Goal: Task Accomplishment & Management: Manage account settings

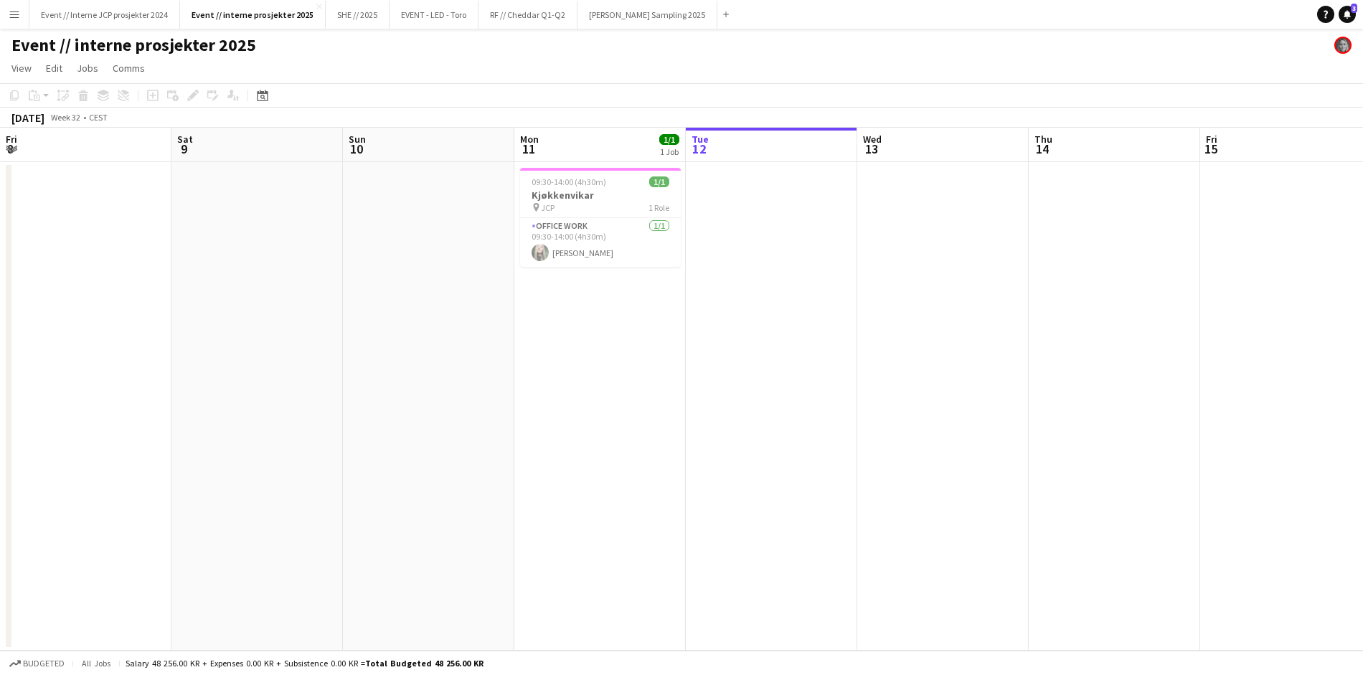
scroll to position [0, 342]
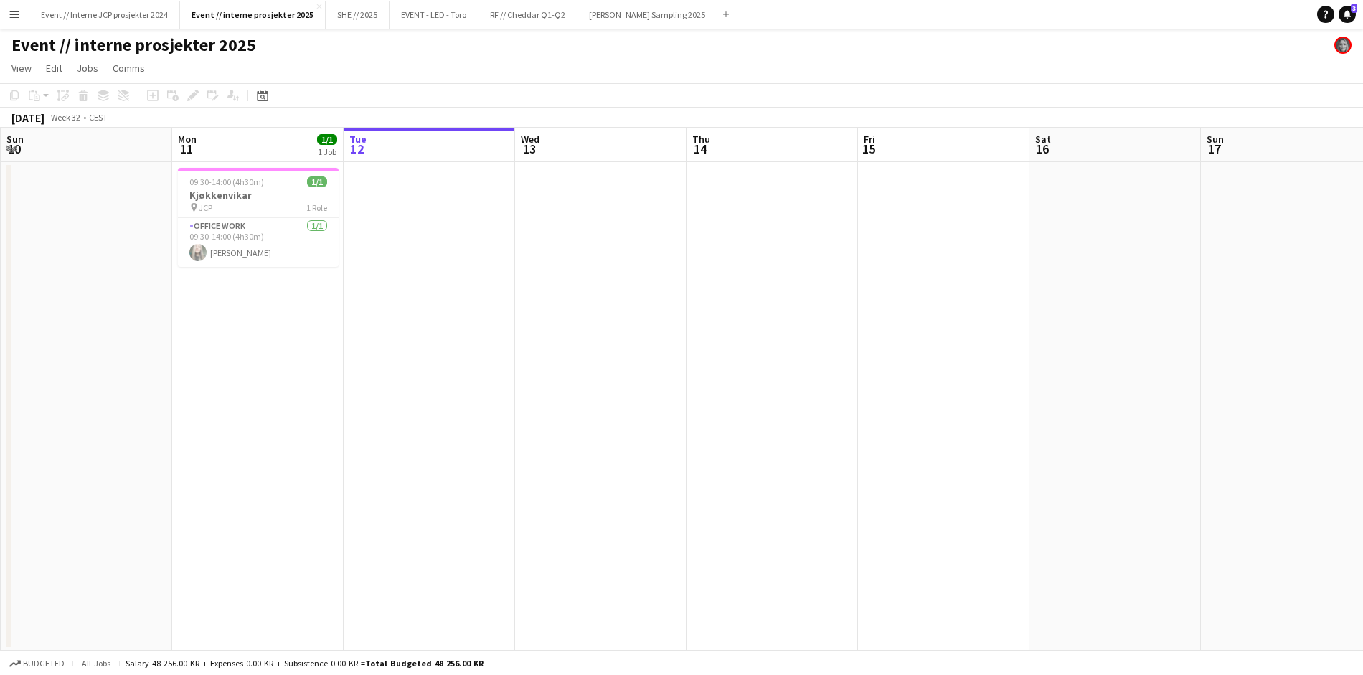
click at [277, 356] on app-date-cell "09:30-14:00 (4h30m) 1/1 Kjøkkenvikar pin JCP 1 Role Office work [DATE] 09:30-14…" at bounding box center [257, 406] width 171 height 488
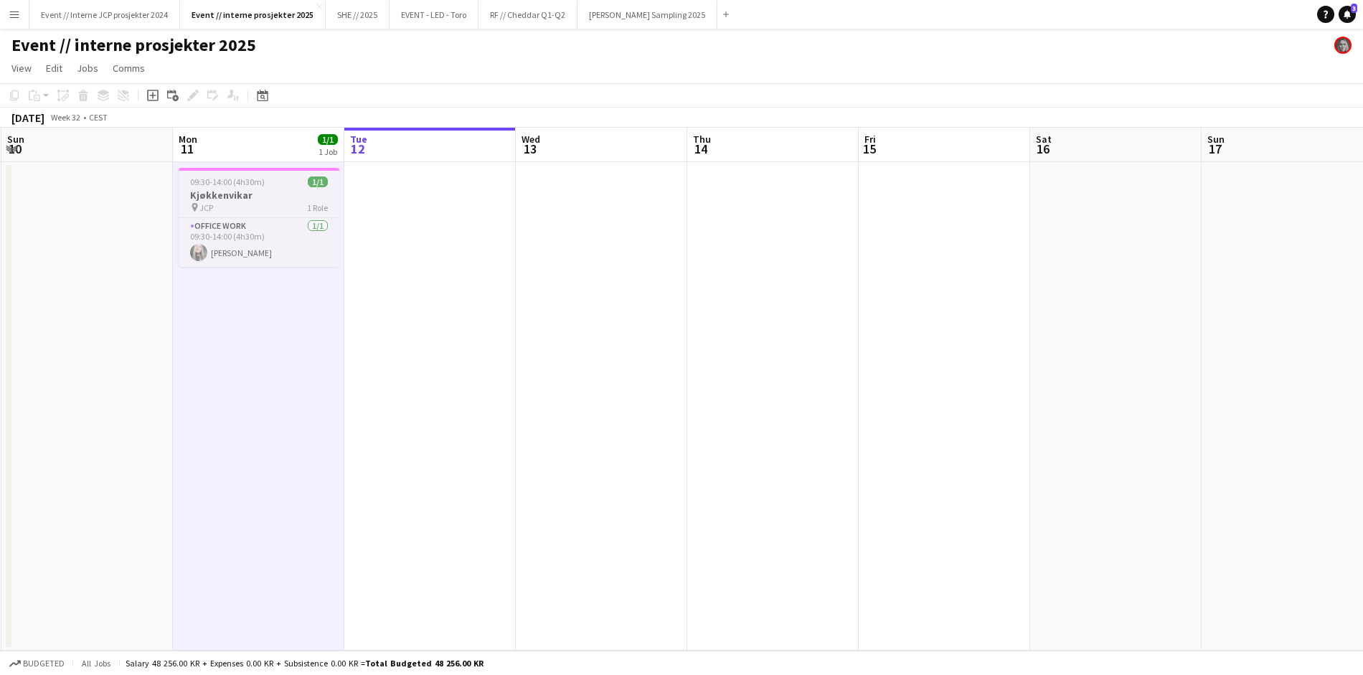
click at [257, 184] on span "09:30-14:00 (4h30m)" at bounding box center [227, 181] width 75 height 11
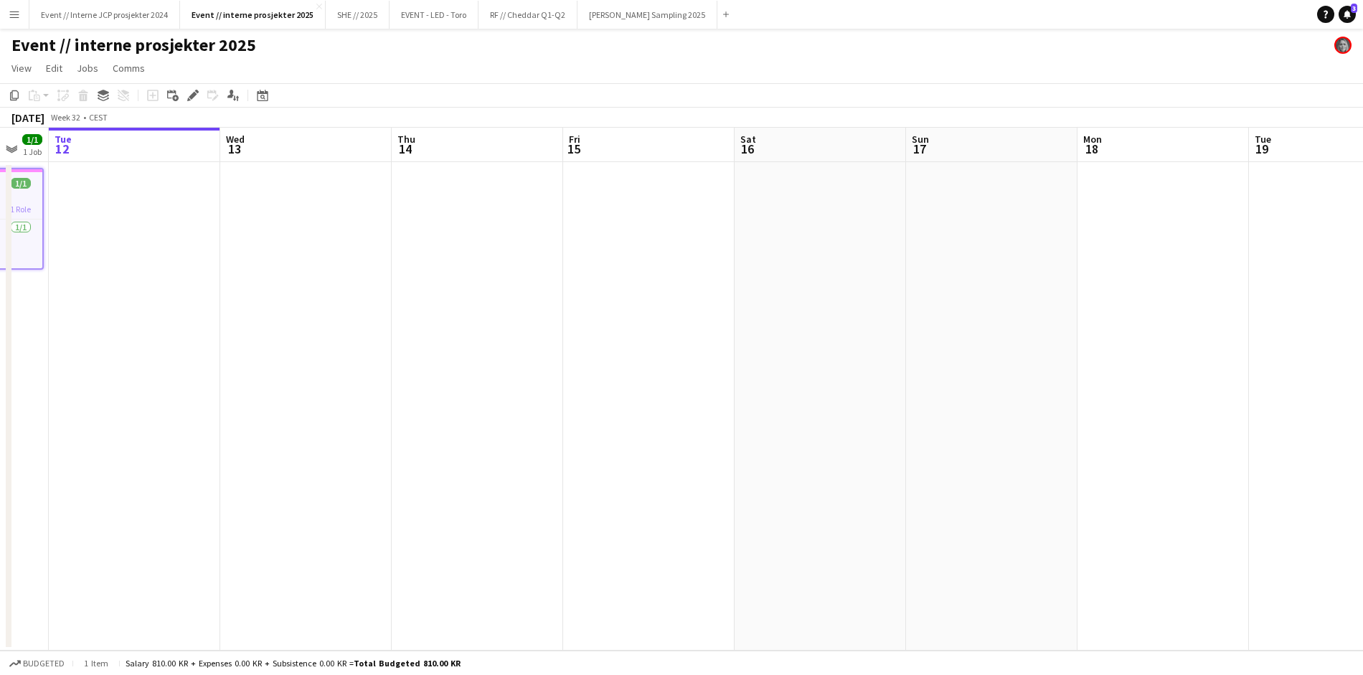
scroll to position [0, 493]
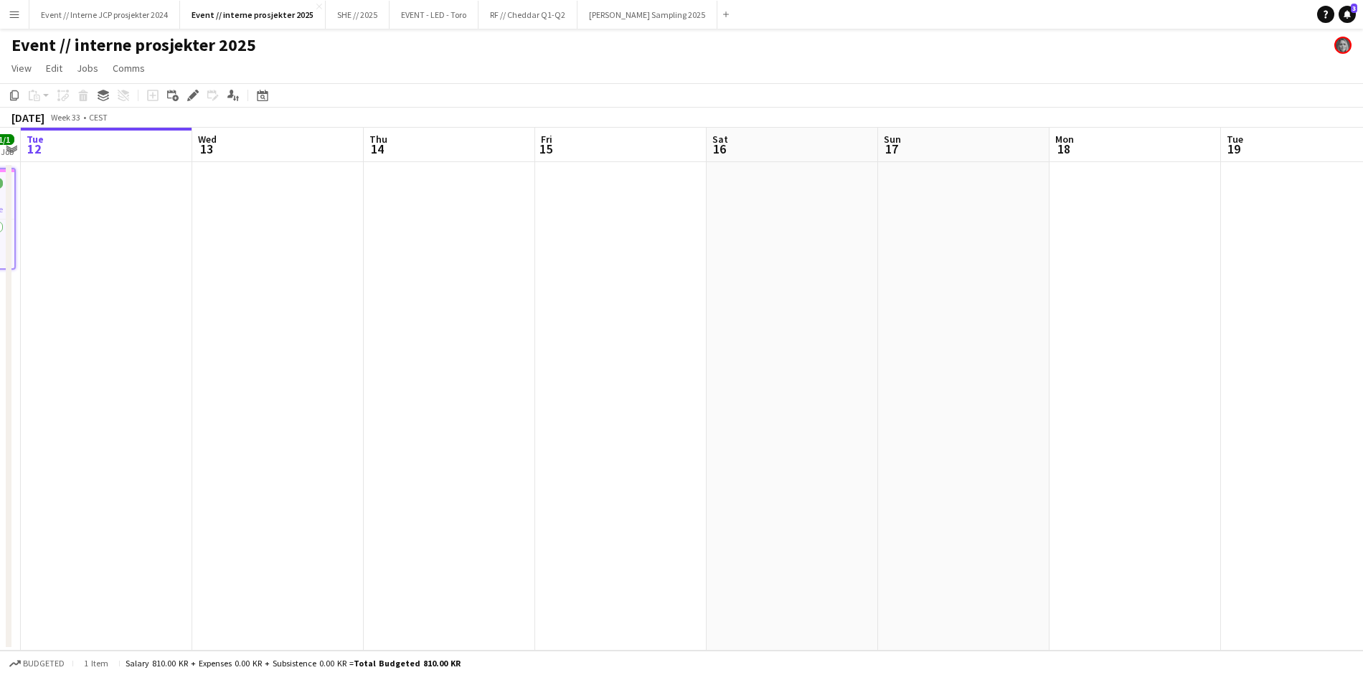
click at [1091, 237] on app-date-cell at bounding box center [1134, 406] width 171 height 488
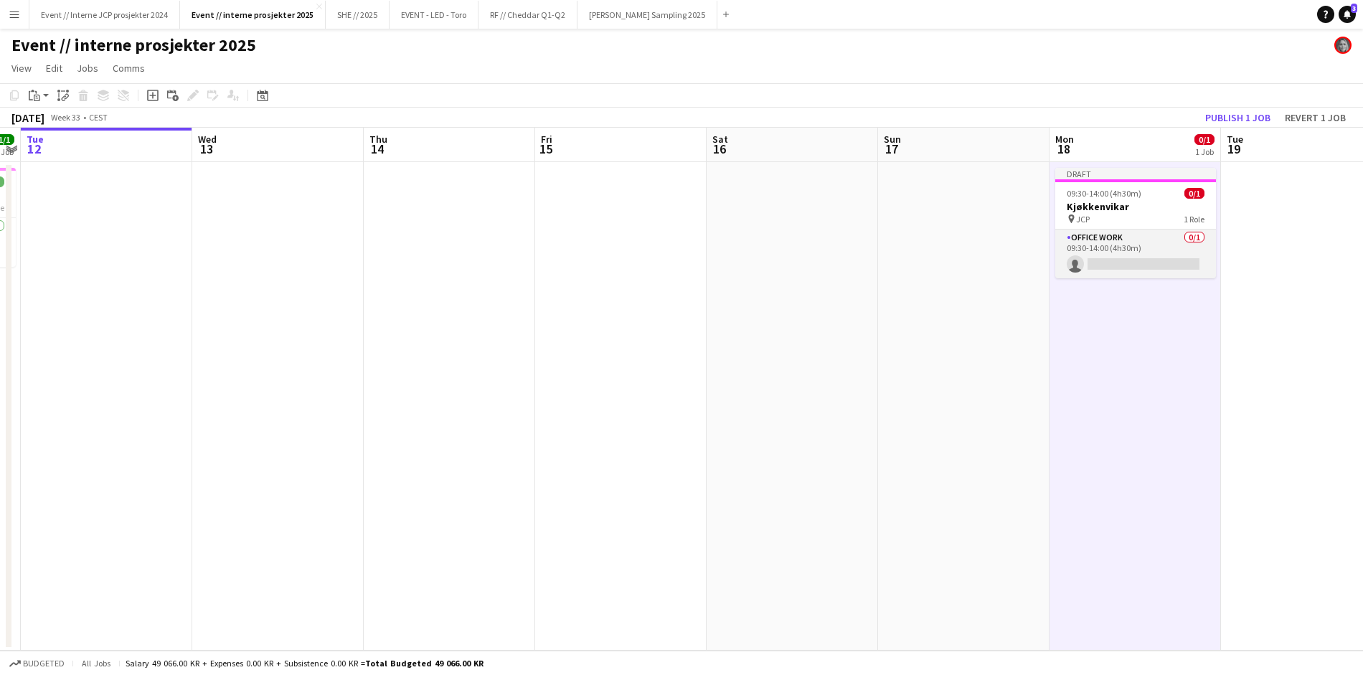
click at [1119, 264] on app-card-role "Office work 0/1 09:30-14:00 (4h30m) single-neutral-actions" at bounding box center [1135, 254] width 161 height 49
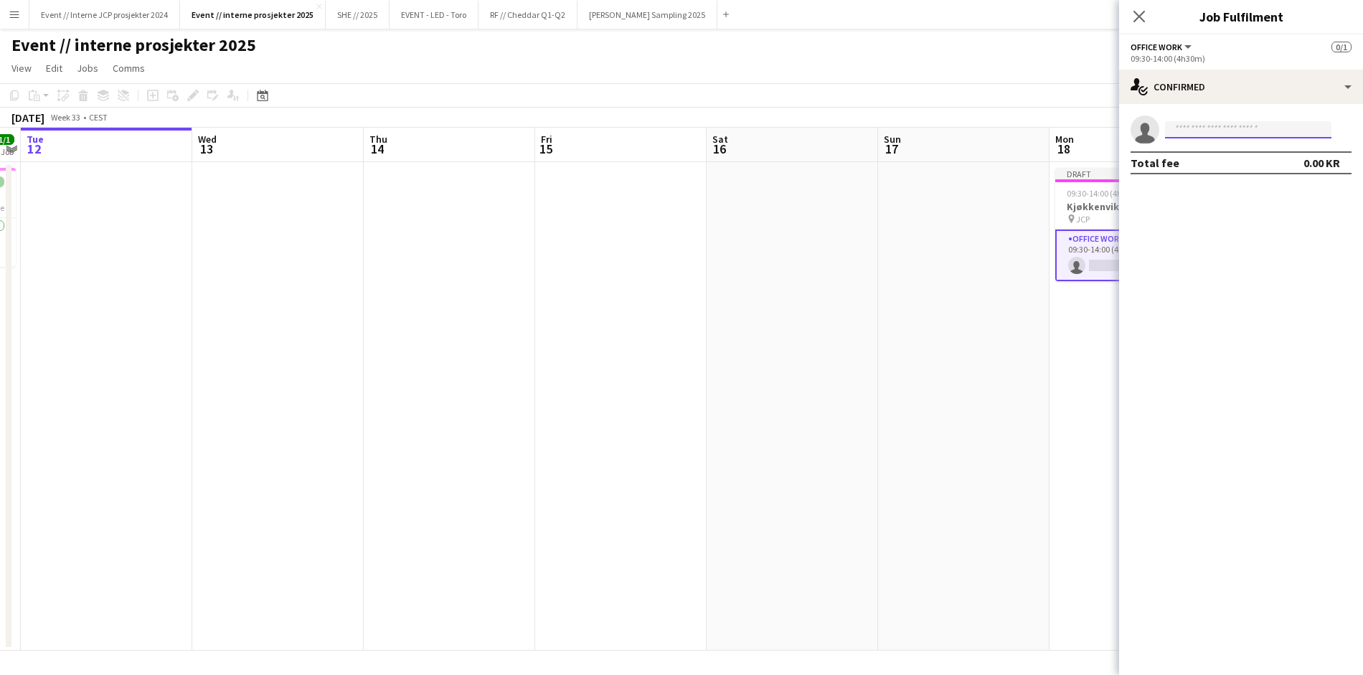
click at [1214, 135] on input at bounding box center [1248, 129] width 166 height 17
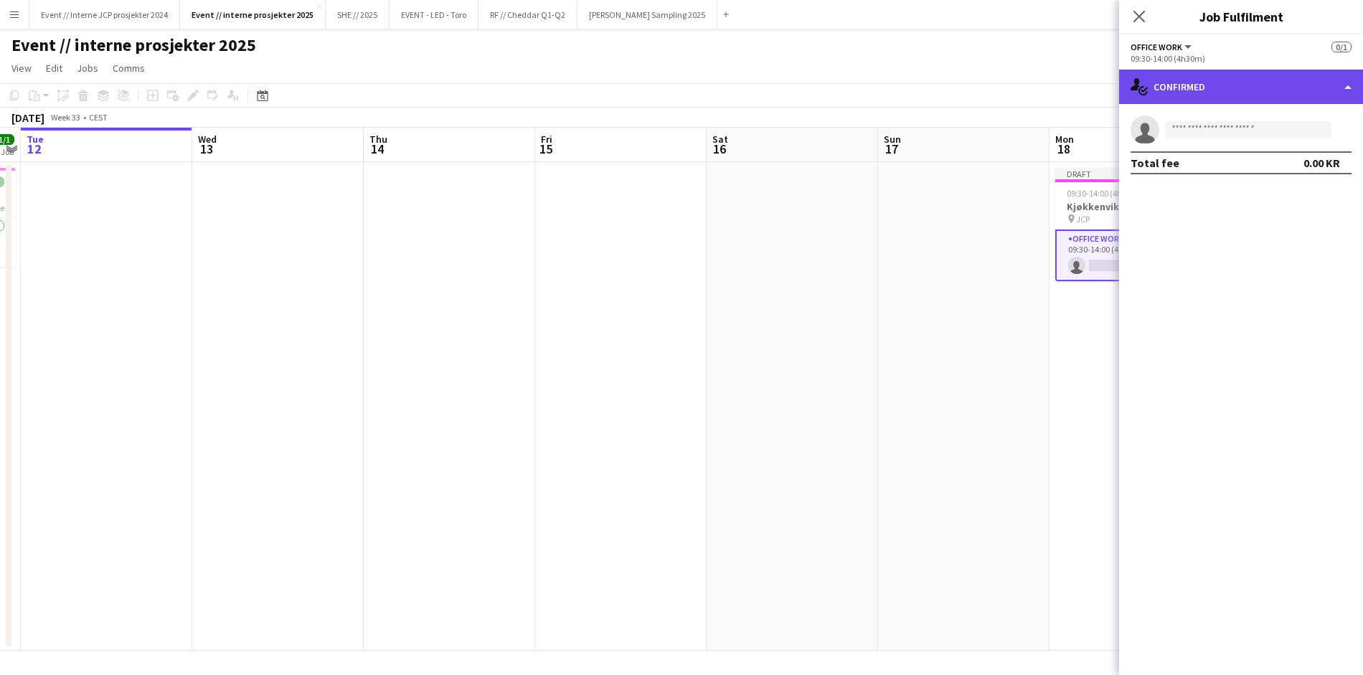
click at [1217, 84] on div "single-neutral-actions-check-2 Confirmed" at bounding box center [1241, 87] width 244 height 34
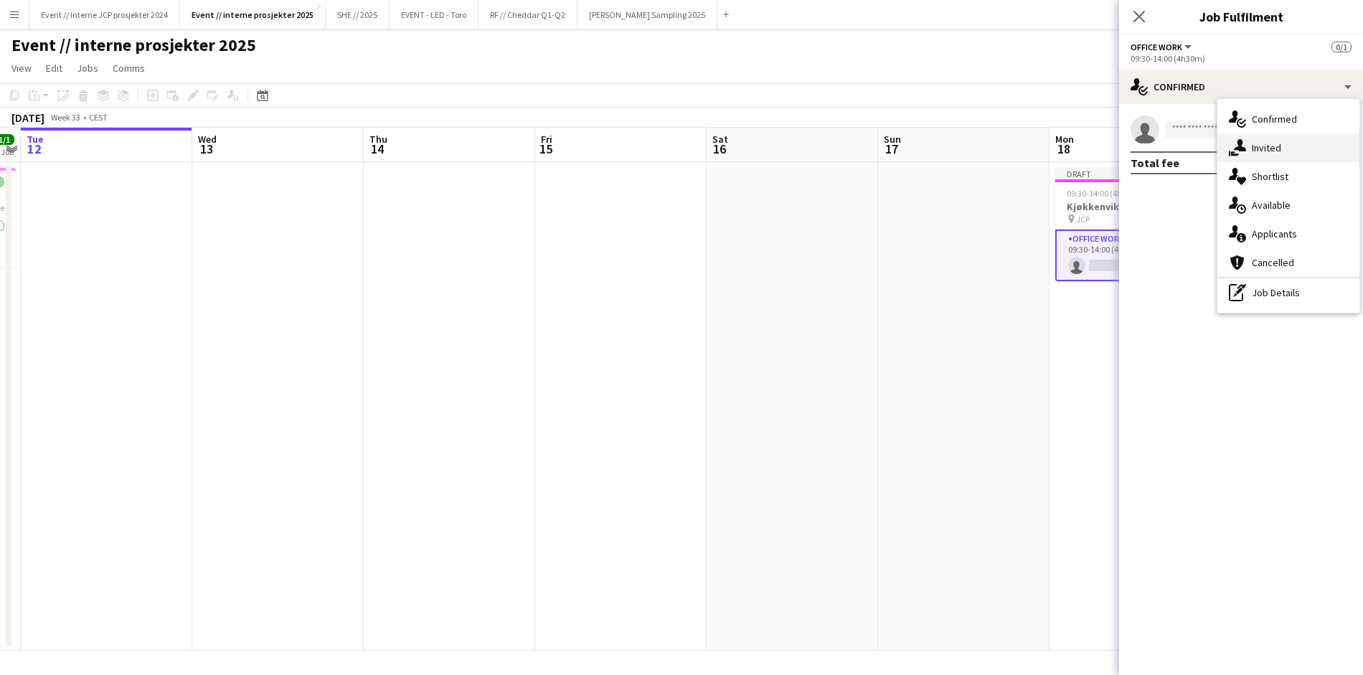
click at [1257, 150] on div "single-neutral-actions-share-1 Invited" at bounding box center [1288, 147] width 142 height 29
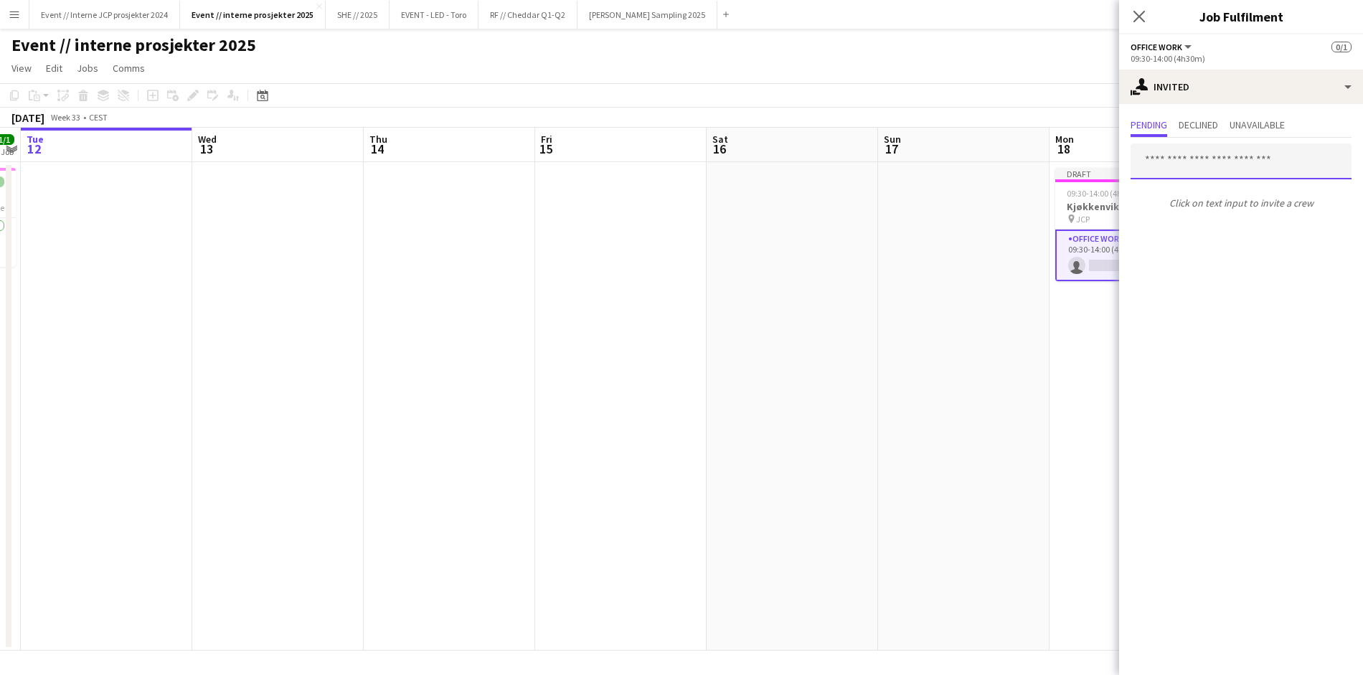
click at [1205, 161] on input "text" at bounding box center [1240, 161] width 221 height 36
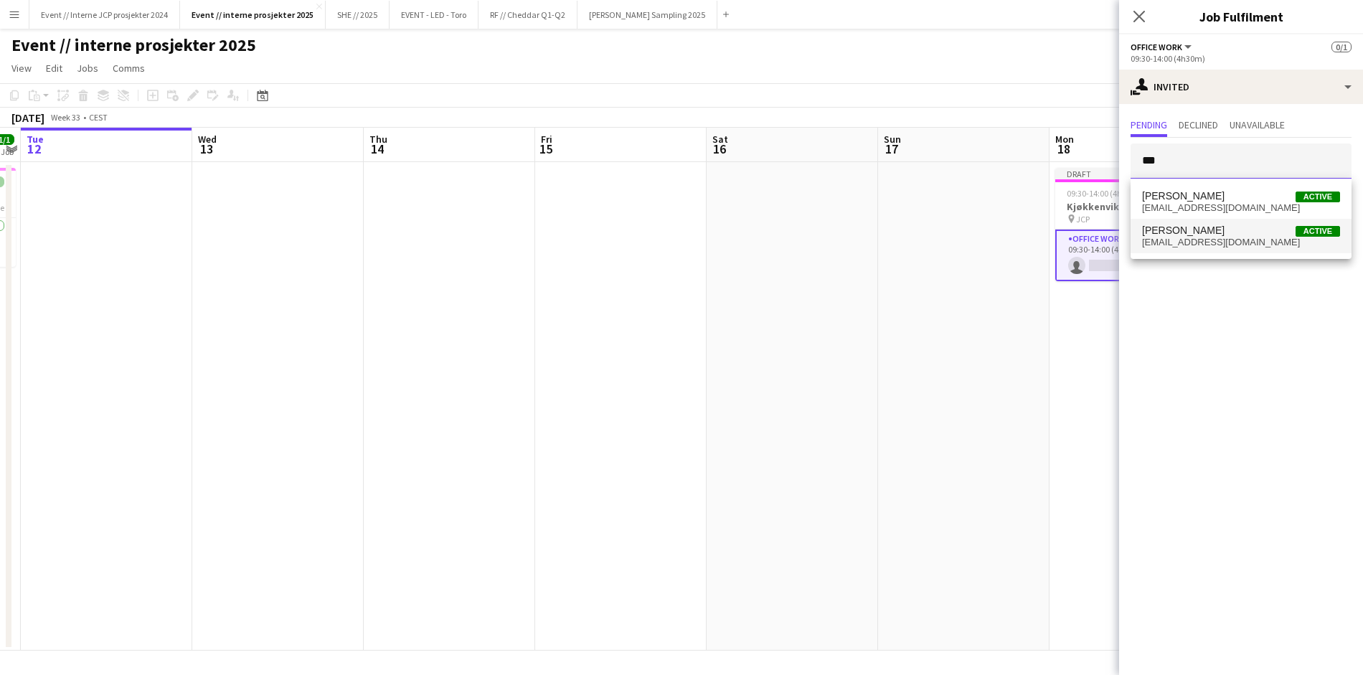
type input "***"
click at [1224, 235] on span "[PERSON_NAME]" at bounding box center [1183, 230] width 82 height 12
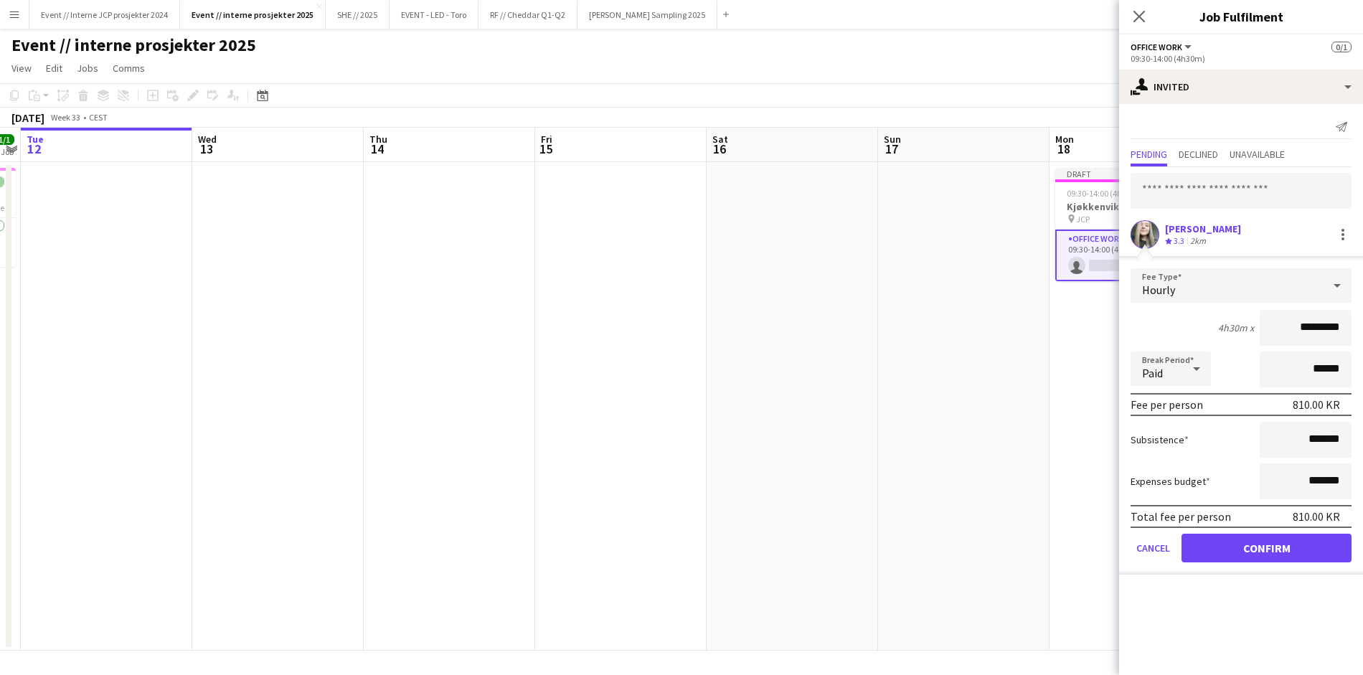
click at [1265, 547] on button "Confirm" at bounding box center [1266, 548] width 170 height 29
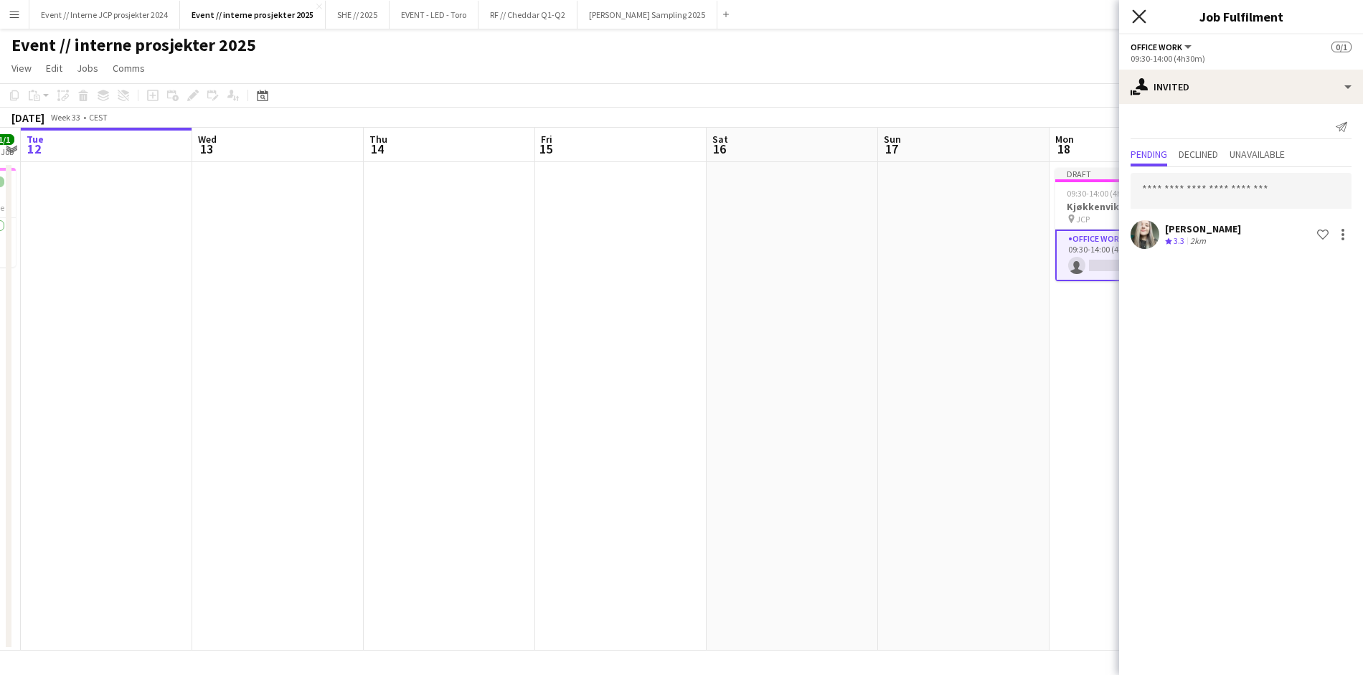
click at [1137, 17] on icon "Close pop-in" at bounding box center [1139, 16] width 14 height 14
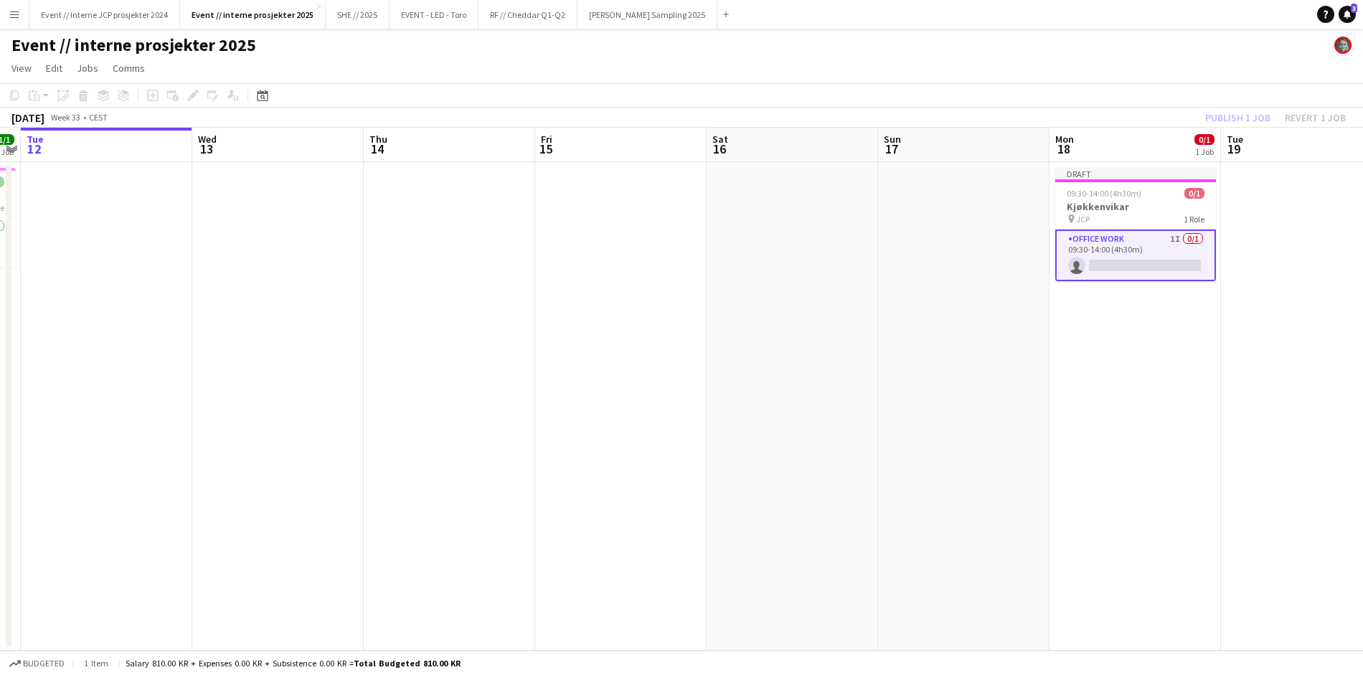
click at [1244, 123] on div "Publish 1 job Revert 1 job" at bounding box center [1275, 117] width 175 height 19
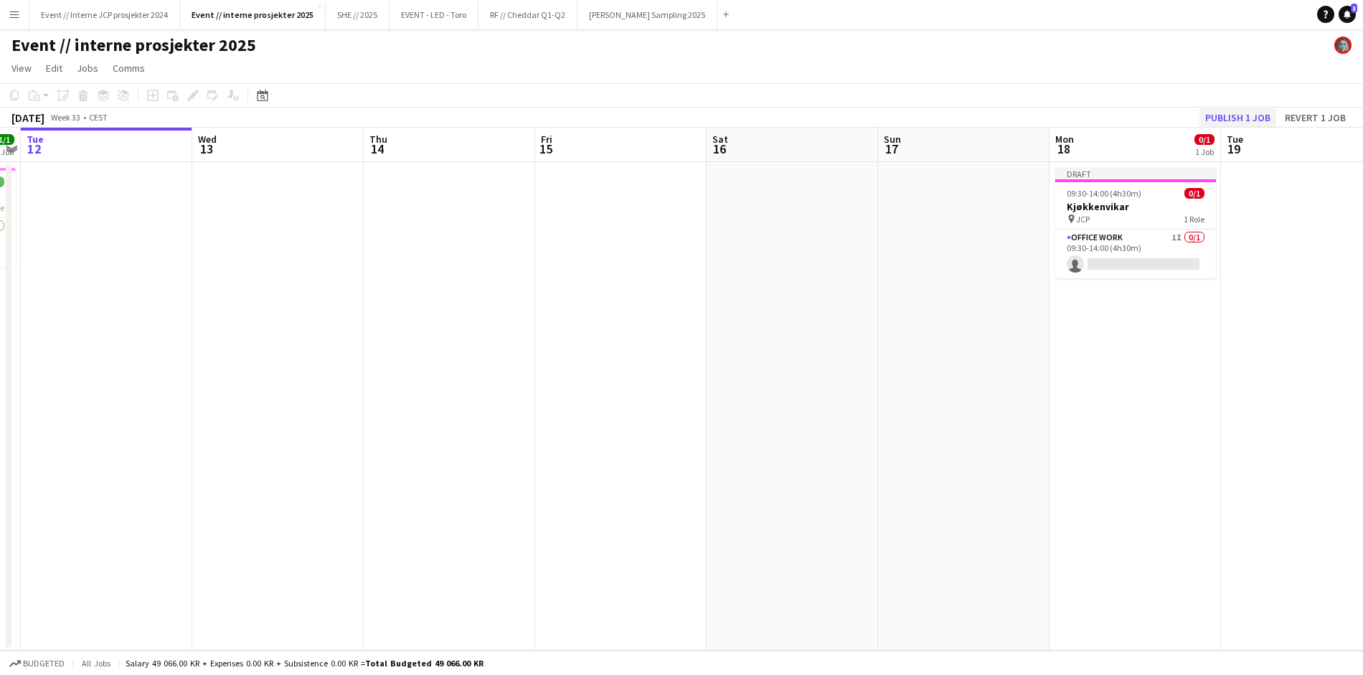
click at [1249, 122] on button "Publish 1 job" at bounding box center [1237, 117] width 77 height 19
click at [899, 256] on app-date-cell at bounding box center [963, 406] width 171 height 488
